Goal: Task Accomplishment & Management: Complete application form

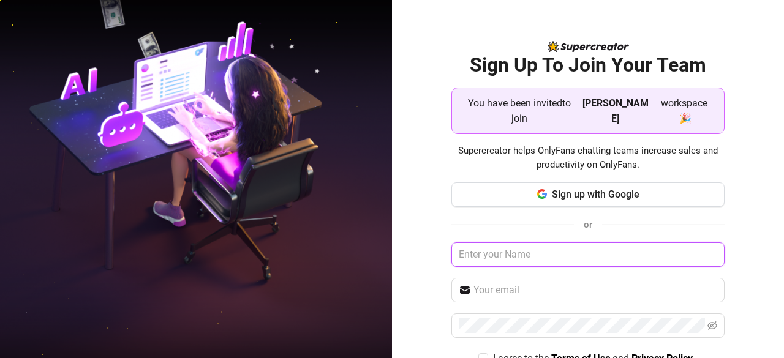
click at [561, 243] on input "text" at bounding box center [589, 255] width 274 height 25
type input "Edcel"
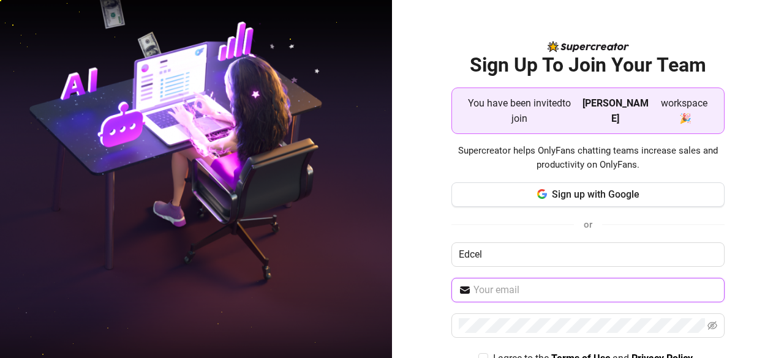
click at [554, 283] on input "text" at bounding box center [596, 290] width 244 height 15
type input "eds.begs75@gmail.com"
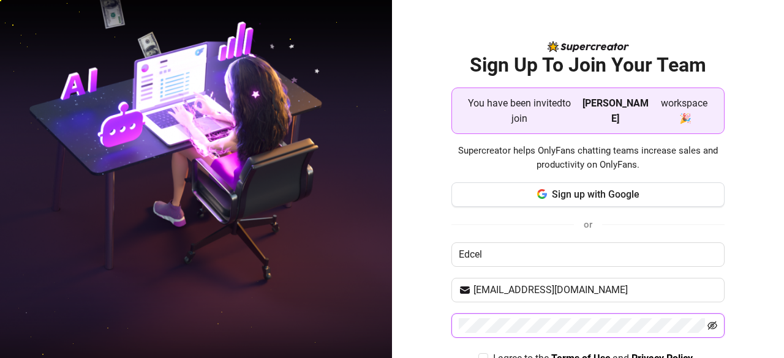
click at [708, 322] on icon "eye-invisible" at bounding box center [713, 326] width 10 height 9
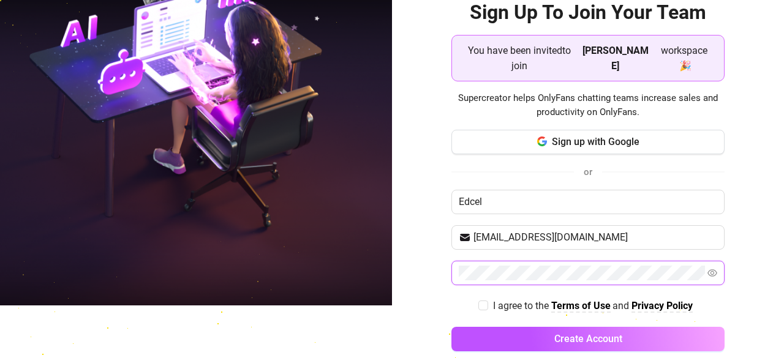
scroll to position [53, 0]
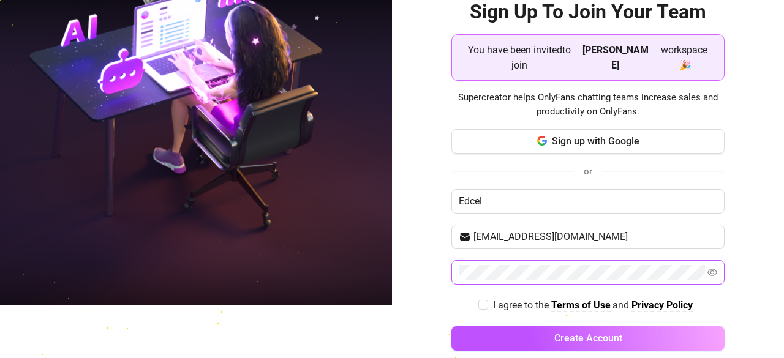
click at [641, 328] on button "Create Account" at bounding box center [589, 339] width 274 height 25
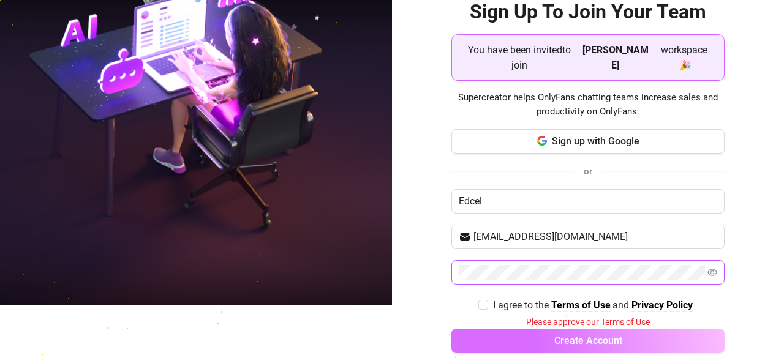
click at [644, 329] on button "Create Account" at bounding box center [589, 341] width 274 height 25
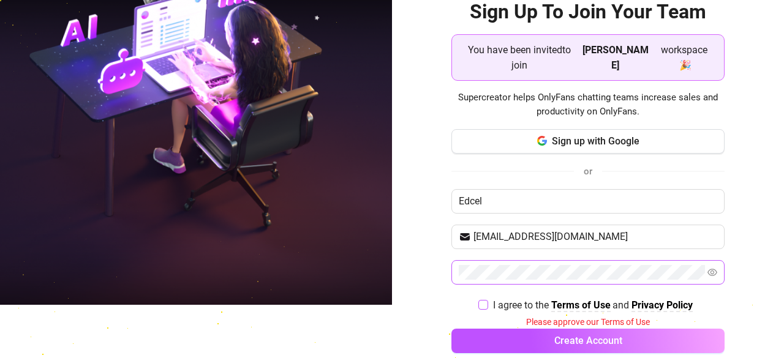
click at [478, 300] on input "I agree to the Terms of Use and Privacy Policy" at bounding box center [482, 304] width 9 height 9
checkbox input "true"
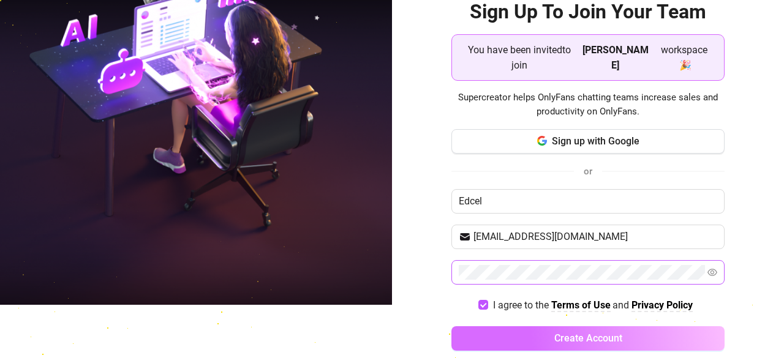
click at [494, 327] on button "Create Account" at bounding box center [589, 339] width 274 height 25
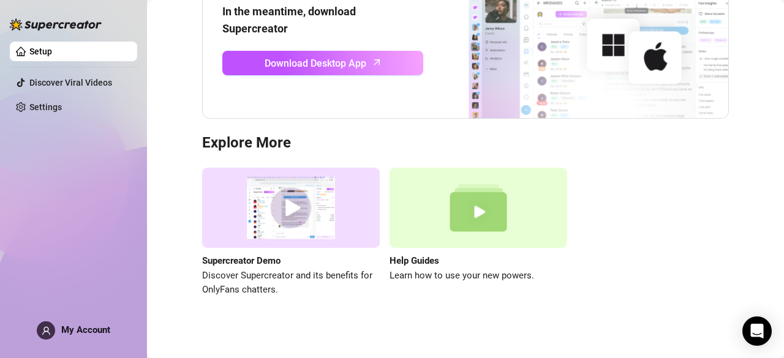
scroll to position [168, 0]
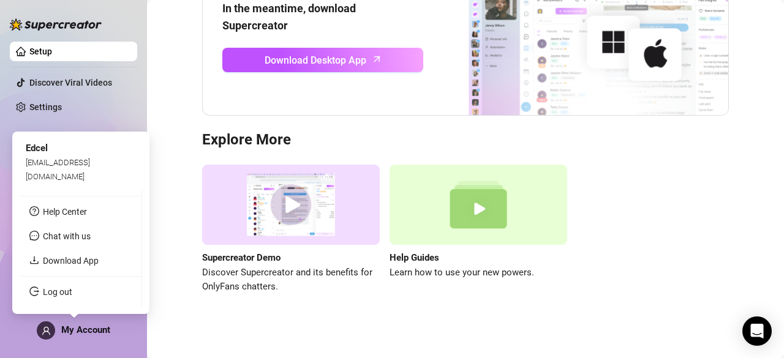
click at [90, 329] on span "My Account" at bounding box center [85, 330] width 49 height 11
click at [86, 330] on span "My Account" at bounding box center [85, 330] width 49 height 11
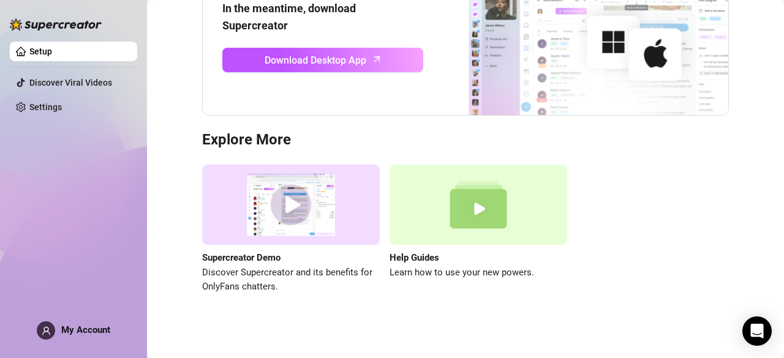
click at [289, 205] on img at bounding box center [291, 205] width 178 height 80
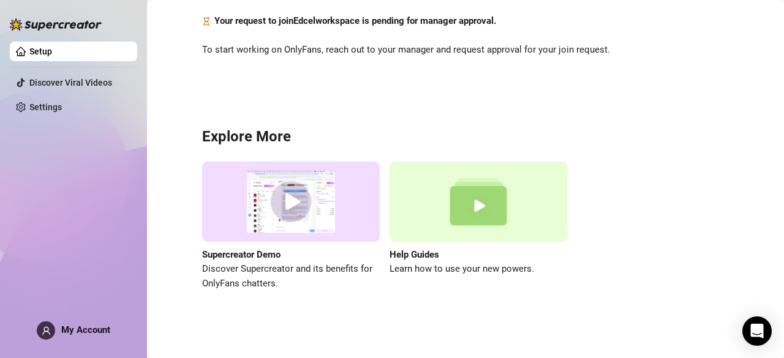
scroll to position [87, 0]
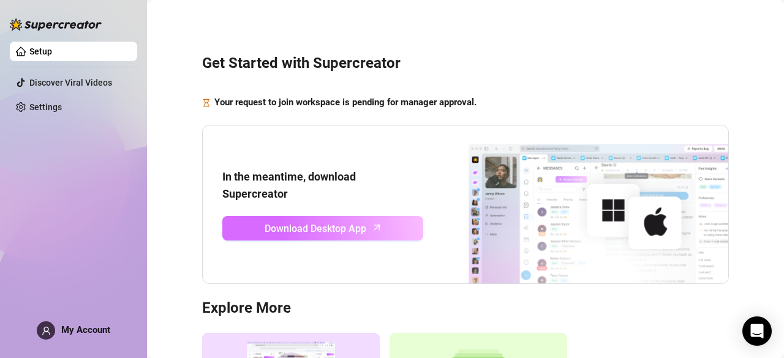
click at [379, 222] on link "Download Desktop App" at bounding box center [322, 228] width 201 height 25
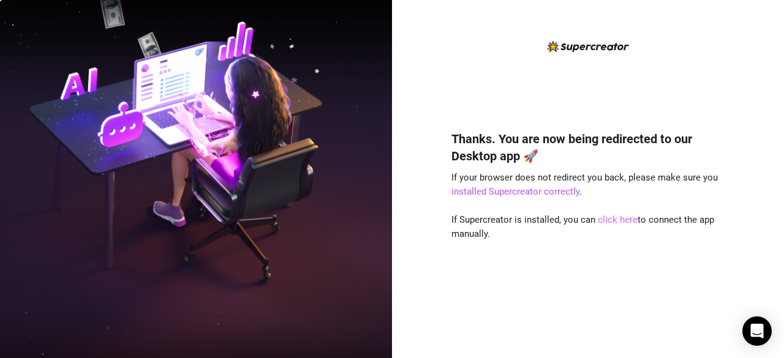
click at [610, 224] on link "click here" at bounding box center [618, 219] width 40 height 11
click at [616, 218] on link "click here" at bounding box center [618, 219] width 40 height 11
click at [619, 220] on link "click here" at bounding box center [618, 219] width 40 height 11
click at [612, 221] on link "click here" at bounding box center [618, 219] width 40 height 11
click at [618, 221] on link "click here" at bounding box center [618, 219] width 40 height 11
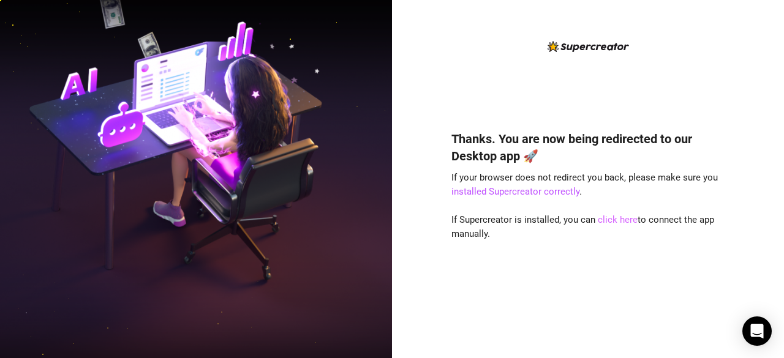
click at [616, 219] on link "click here" at bounding box center [618, 219] width 40 height 11
